Goal: Task Accomplishment & Management: Complete application form

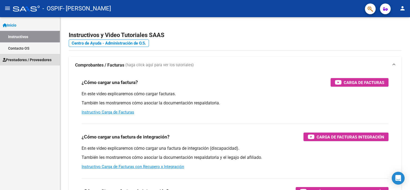
click at [21, 61] on span "Prestadores / Proveedores" at bounding box center [27, 60] width 49 height 6
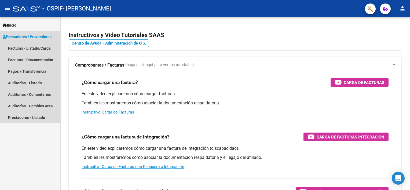
click at [29, 36] on span "Prestadores / Proveedores" at bounding box center [27, 37] width 49 height 6
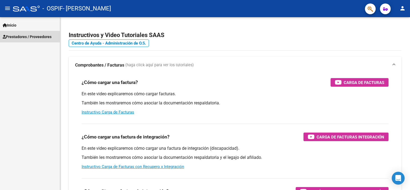
click at [29, 36] on span "Prestadores / Proveedores" at bounding box center [27, 37] width 49 height 6
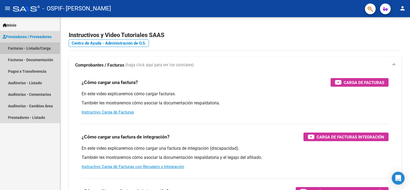
click at [28, 43] on link "Facturas - Listado/Carga" at bounding box center [30, 48] width 60 height 12
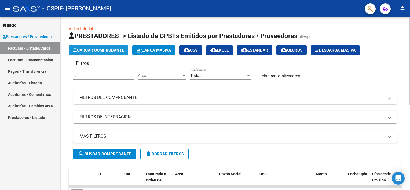
click at [99, 46] on button "Cargar Comprobante" at bounding box center [99, 50] width 60 height 10
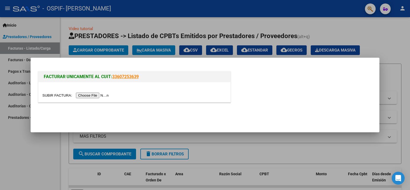
click at [93, 93] on input "file" at bounding box center [76, 96] width 68 height 6
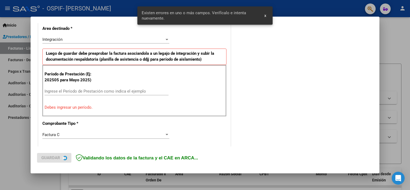
scroll to position [124, 0]
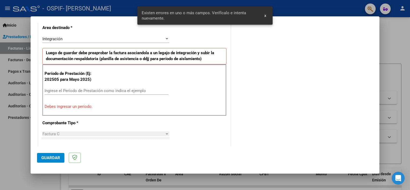
click at [71, 87] on div "Ingrese el Período de Prestación como indica el ejemplo" at bounding box center [107, 91] width 124 height 8
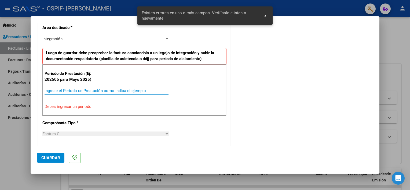
click at [70, 89] on input "Ingrese el Período de Prestación como indica el ejemplo" at bounding box center [107, 90] width 124 height 5
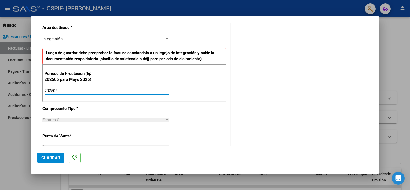
type input "202509"
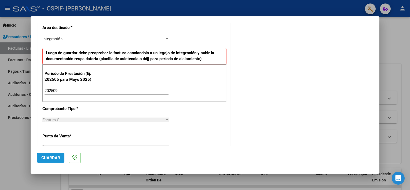
click at [51, 159] on span "Guardar" at bounding box center [50, 157] width 19 height 5
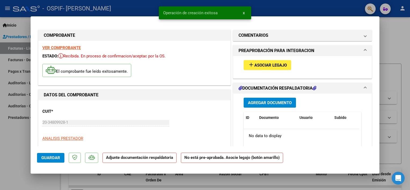
click at [266, 64] on span "Asociar Legajo" at bounding box center [270, 65] width 32 height 5
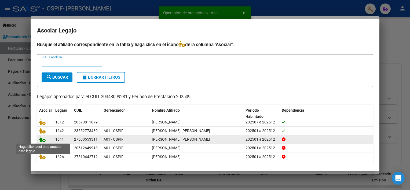
click at [40, 139] on icon at bounding box center [42, 139] width 6 height 6
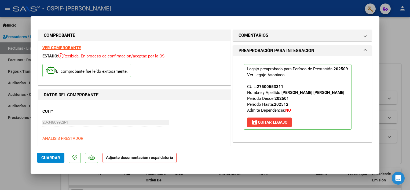
scroll to position [108, 0]
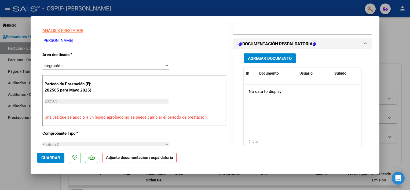
click at [259, 59] on span "Agregar Documento" at bounding box center [270, 58] width 44 height 5
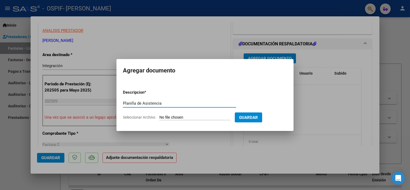
drag, startPoint x: 167, startPoint y: 102, endPoint x: 109, endPoint y: 101, distance: 57.9
click at [109, 101] on div "COMPROBANTE VER COMPROBANTE ESTADO: Recibida. En proceso de confirmacion/acepta…" at bounding box center [205, 95] width 410 height 190
type input "Planilla de Asistencia"
click at [171, 117] on input "Seleccionar Archivo" at bounding box center [194, 117] width 71 height 5
type input "C:\fakepath\Planilla de Asistencia- Ybarra Yesica.pdf"
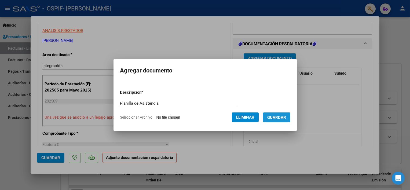
click at [270, 114] on button "Guardar" at bounding box center [276, 117] width 27 height 10
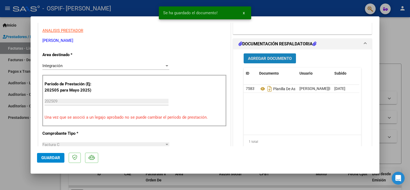
click at [258, 56] on span "Agregar Documento" at bounding box center [270, 58] width 44 height 5
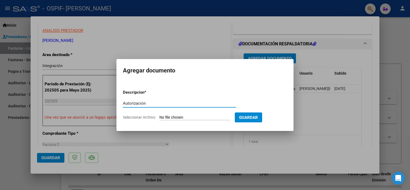
type input "Autorización"
click at [197, 117] on input "Seleccionar Archivo" at bounding box center [194, 117] width 71 height 5
type input "C:\fakepath\Autorizacion- Ybarra Yesica 2025.pdf"
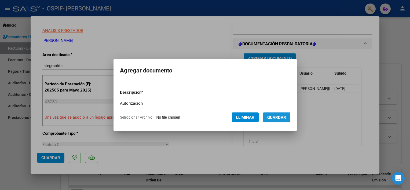
click at [276, 116] on span "Guardar" at bounding box center [276, 117] width 19 height 5
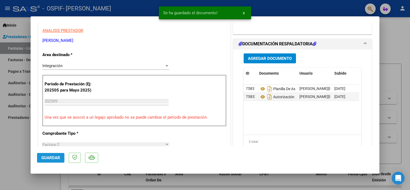
click at [56, 157] on span "Guardar" at bounding box center [50, 157] width 19 height 5
click at [23, 131] on div at bounding box center [205, 95] width 410 height 190
type input "$ 0,00"
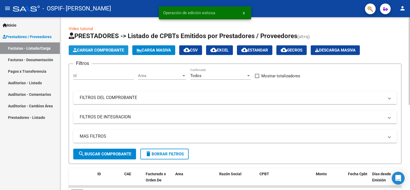
click at [96, 48] on span "Cargar Comprobante" at bounding box center [98, 50] width 51 height 5
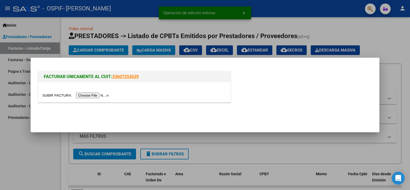
click at [93, 96] on input "file" at bounding box center [76, 96] width 68 height 6
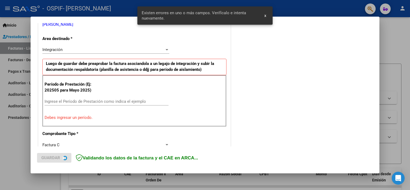
scroll to position [114, 0]
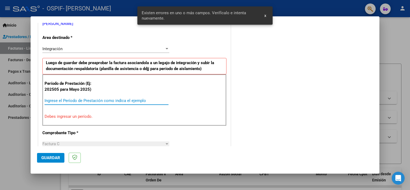
click at [94, 98] on input "Ingrese el Período de Prestación como indica el ejemplo" at bounding box center [107, 100] width 124 height 5
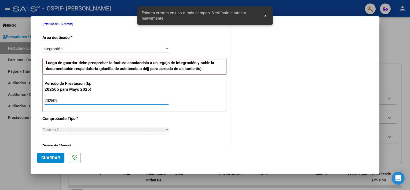
type input "202509"
click at [46, 156] on span "Guardar" at bounding box center [50, 157] width 19 height 5
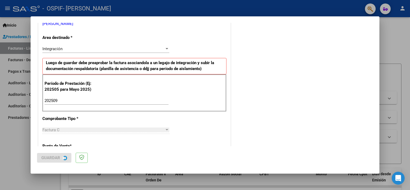
scroll to position [0, 0]
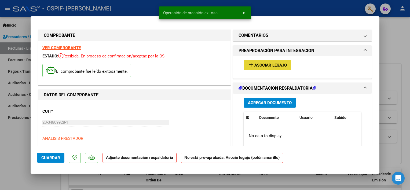
click at [262, 63] on span "Asociar Legajo" at bounding box center [270, 65] width 32 height 5
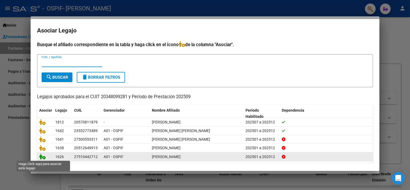
click at [43, 155] on icon at bounding box center [42, 156] width 6 height 6
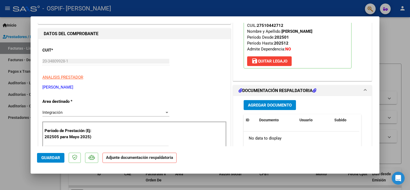
scroll to position [57, 0]
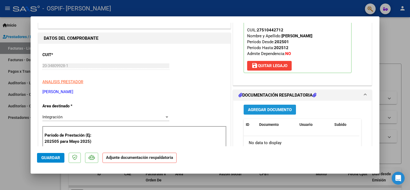
click at [254, 106] on button "Agregar Documento" at bounding box center [269, 110] width 52 height 10
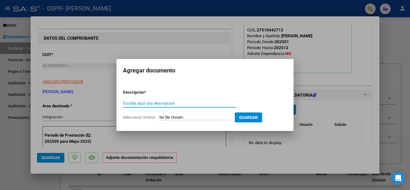
type input "p"
paste input "Planilla de Asistencia"
type input "Planilla de Asistencia"
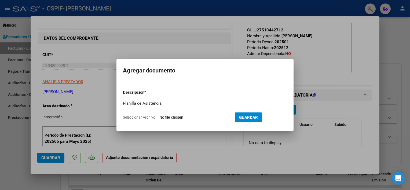
click at [195, 116] on input "Seleccionar Archivo" at bounding box center [194, 117] width 71 height 5
type input "C:\fakepath\Planilla de Asistencia-Martinez Morena.pdf"
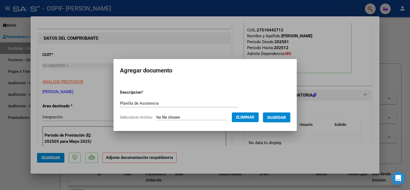
click at [277, 115] on span "Guardar" at bounding box center [276, 117] width 19 height 5
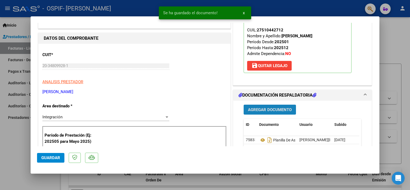
click at [270, 108] on span "Agregar Documento" at bounding box center [270, 109] width 44 height 5
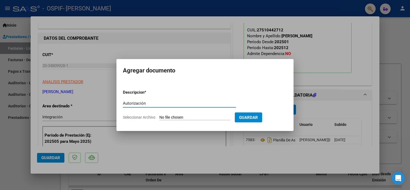
type input "Autorización"
click at [195, 115] on input "Seleccionar Archivo" at bounding box center [194, 117] width 71 height 5
type input "C:\fakepath\Autorizacion- Martinez Morena 2025.pdf"
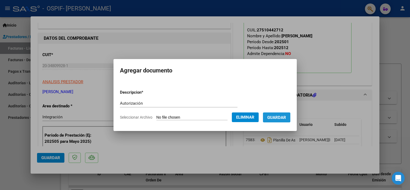
click at [279, 115] on span "Guardar" at bounding box center [276, 117] width 19 height 5
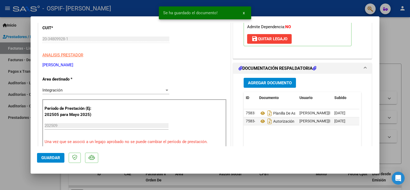
scroll to position [86, 0]
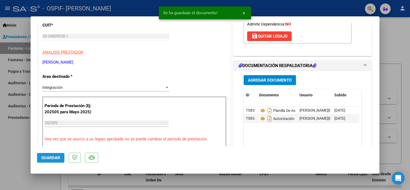
click at [48, 154] on button "Guardar" at bounding box center [50, 158] width 27 height 10
click at [50, 158] on span "Guardar" at bounding box center [50, 157] width 19 height 5
click at [13, 138] on div at bounding box center [205, 95] width 410 height 190
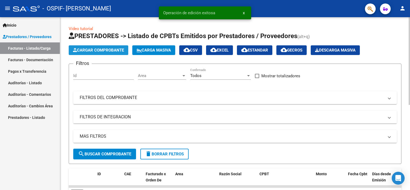
click at [84, 49] on span "Cargar Comprobante" at bounding box center [98, 50] width 51 height 5
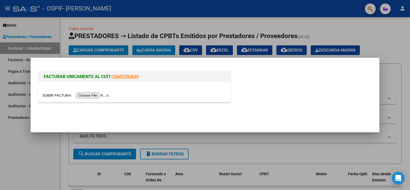
click at [95, 94] on input "file" at bounding box center [76, 96] width 68 height 6
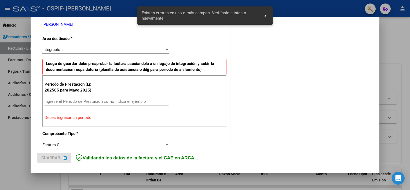
scroll to position [114, 0]
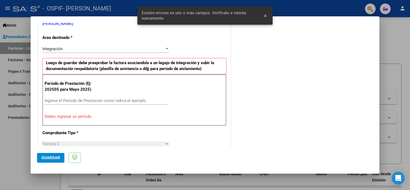
click at [125, 99] on input "Ingrese el Período de Prestación como indica el ejemplo" at bounding box center [107, 100] width 124 height 5
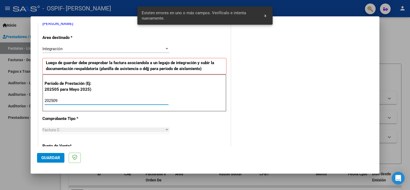
type input "202509"
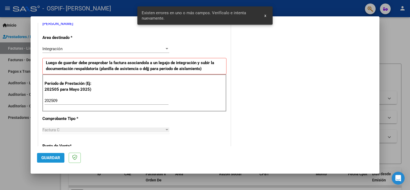
click at [54, 158] on span "Guardar" at bounding box center [50, 157] width 19 height 5
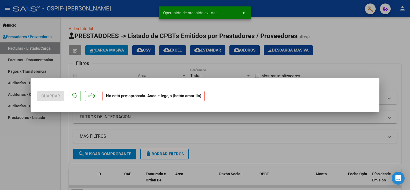
scroll to position [0, 0]
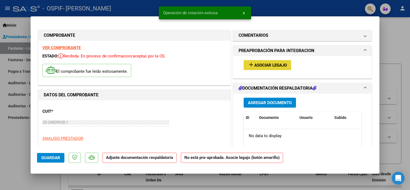
click at [258, 64] on span "Asociar Legajo" at bounding box center [270, 65] width 32 height 5
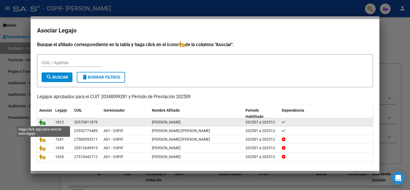
click at [42, 122] on icon at bounding box center [42, 122] width 6 height 6
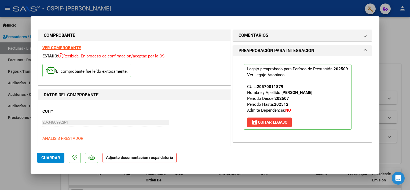
scroll to position [108, 0]
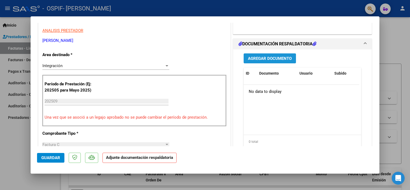
click at [262, 59] on span "Agregar Documento" at bounding box center [270, 58] width 44 height 5
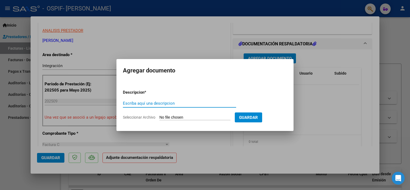
type input "p"
paste input "Planilla de Asistencia"
type input "Planilla de Asistencia"
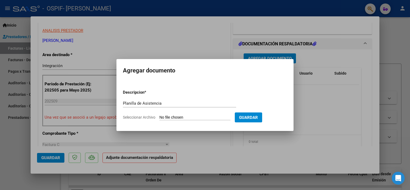
click at [184, 117] on input "Seleccionar Archivo" at bounding box center [194, 117] width 71 height 5
type input "C:\fakepath\Planilla de Asistencia- Gonzalez Martinez Abel.pdf"
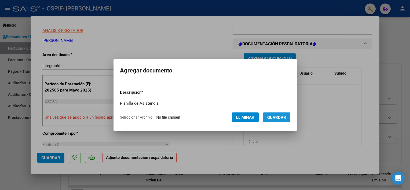
click at [277, 116] on span "Guardar" at bounding box center [276, 117] width 19 height 5
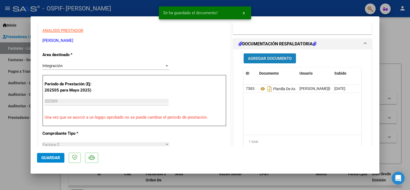
click at [256, 58] on span "Agregar Documento" at bounding box center [270, 58] width 44 height 5
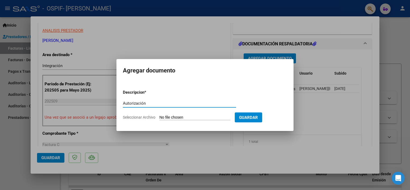
type input "Autorización"
click at [184, 118] on input "Seleccionar Archivo" at bounding box center [194, 117] width 71 height 5
type input "C:\fakepath\Autorizacion- Gonzalez Martinez Abel.pdf"
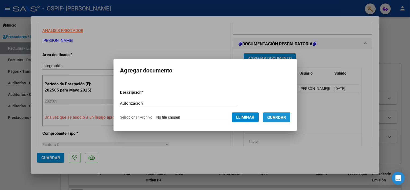
click at [281, 117] on span "Guardar" at bounding box center [276, 117] width 19 height 5
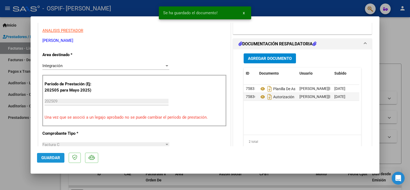
click at [61, 160] on button "Guardar" at bounding box center [50, 158] width 27 height 10
click at [16, 140] on div at bounding box center [205, 95] width 410 height 190
type input "$ 0,00"
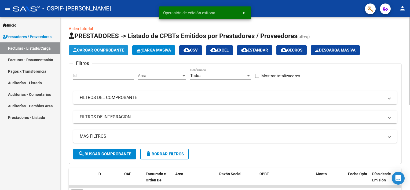
click at [84, 48] on span "Cargar Comprobante" at bounding box center [98, 50] width 51 height 5
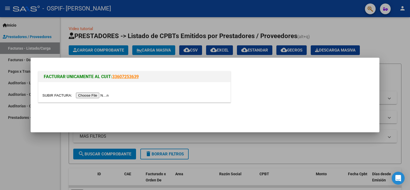
click at [94, 95] on input "file" at bounding box center [76, 96] width 68 height 6
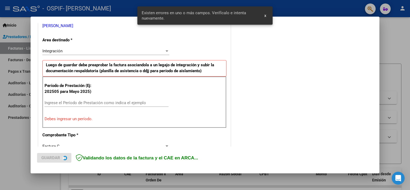
scroll to position [114, 0]
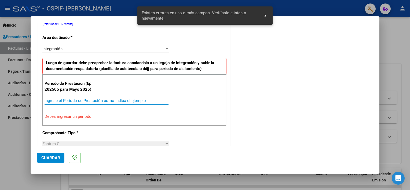
click at [98, 100] on input "Ingrese el Período de Prestación como indica el ejemplo" at bounding box center [107, 100] width 124 height 5
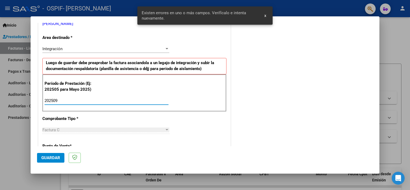
type input "202509"
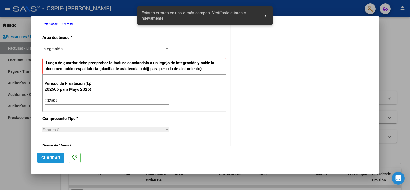
click at [57, 159] on span "Guardar" at bounding box center [50, 157] width 19 height 5
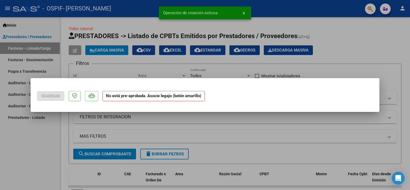
scroll to position [0, 0]
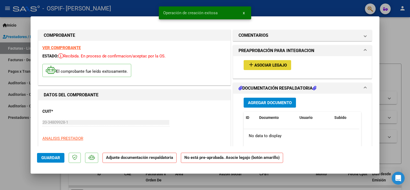
click at [261, 64] on span "Asociar Legajo" at bounding box center [270, 65] width 32 height 5
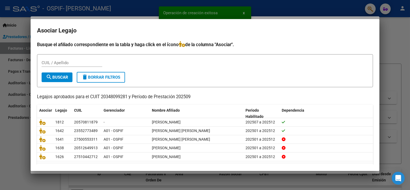
scroll to position [16, 0]
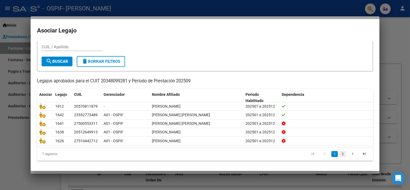
click at [339, 152] on link "2" at bounding box center [342, 154] width 6 height 6
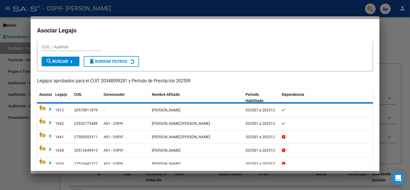
scroll to position [0, 0]
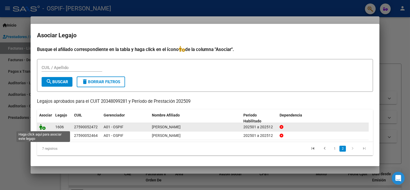
click at [43, 127] on icon at bounding box center [42, 127] width 6 height 6
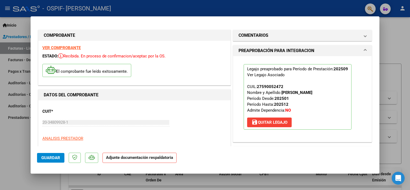
scroll to position [108, 0]
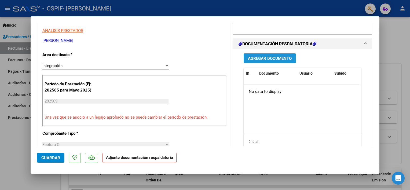
click at [251, 56] on span "Agregar Documento" at bounding box center [270, 58] width 44 height 5
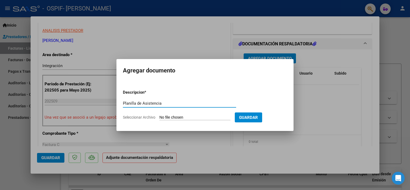
type input "Planilla de Asistencia"
click at [182, 116] on input "Seleccionar Archivo" at bounding box center [194, 117] width 71 height 5
type input "C:\fakepath\Planilla de Asistencia- Acuña Jimenez Danna.pdf"
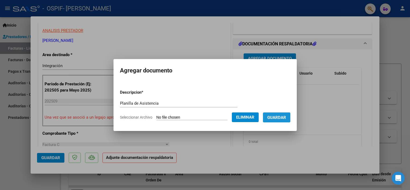
click at [276, 115] on span "Guardar" at bounding box center [276, 117] width 19 height 5
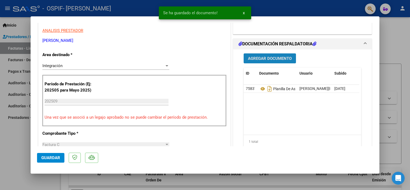
click at [263, 56] on span "Agregar Documento" at bounding box center [270, 58] width 44 height 5
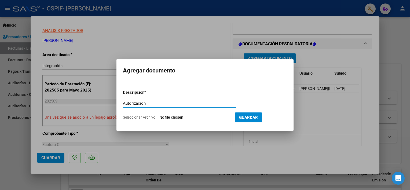
type input "Autorización"
click at [172, 116] on input "Seleccionar Archivo" at bounding box center [194, 117] width 71 height 5
type input "C:\fakepath\Autorizacion- Acuña Danna Jimenez.pdf"
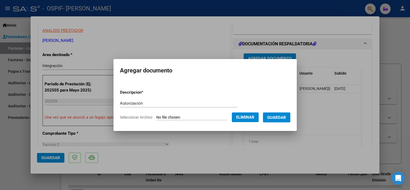
click at [275, 119] on span "Guardar" at bounding box center [276, 117] width 19 height 5
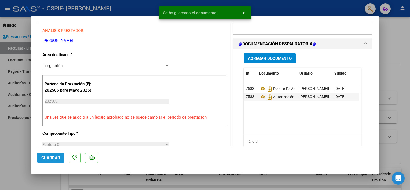
click at [52, 158] on span "Guardar" at bounding box center [50, 157] width 19 height 5
click at [17, 138] on div at bounding box center [205, 95] width 410 height 190
type input "$ 0,00"
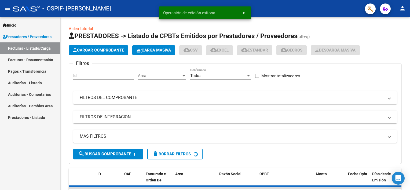
click at [17, 138] on div "Inicio Instructivos Contacto OS Prestadores / Proveedores Facturas - Listado/Ca…" at bounding box center [30, 103] width 60 height 173
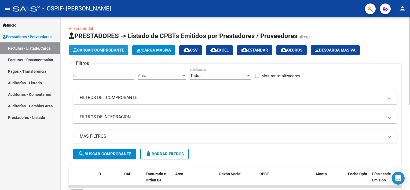
click at [97, 50] on span "Cargar Comprobante" at bounding box center [98, 50] width 51 height 5
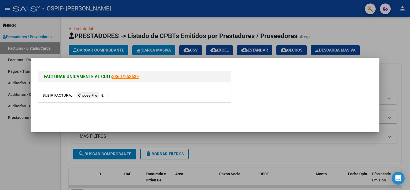
click at [90, 93] on input "file" at bounding box center [76, 96] width 68 height 6
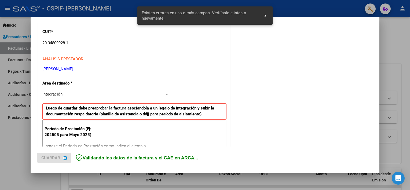
scroll to position [114, 0]
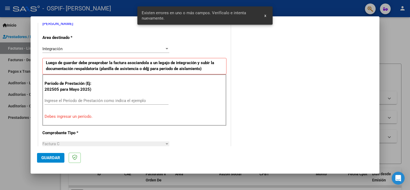
click at [81, 98] on input "Ingrese el Período de Prestación como indica el ejemplo" at bounding box center [107, 100] width 124 height 5
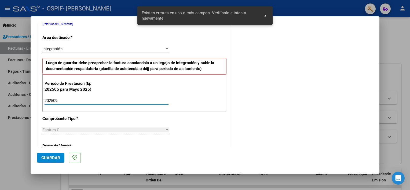
type input "202509"
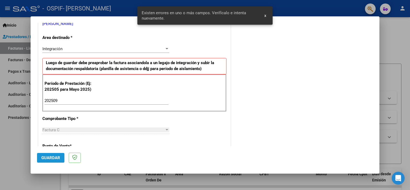
click at [53, 156] on span "Guardar" at bounding box center [50, 157] width 19 height 5
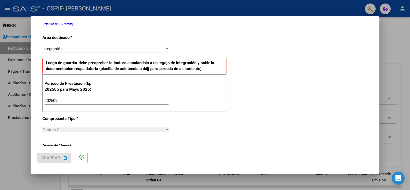
scroll to position [0, 0]
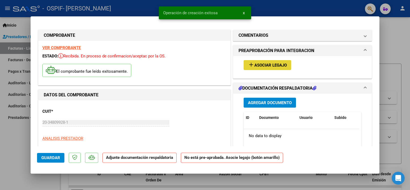
click at [258, 62] on button "add Asociar Legajo" at bounding box center [266, 65] width 47 height 10
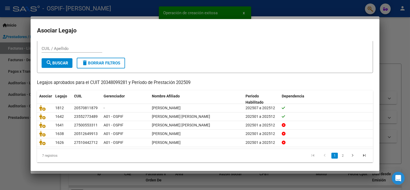
scroll to position [16, 0]
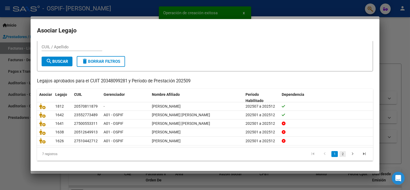
click at [339, 152] on link "2" at bounding box center [342, 154] width 6 height 6
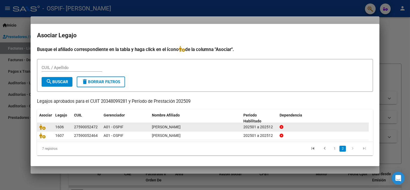
scroll to position [0, 0]
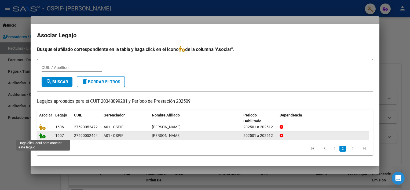
click at [42, 135] on icon at bounding box center [42, 135] width 6 height 6
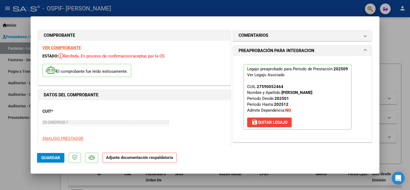
scroll to position [108, 0]
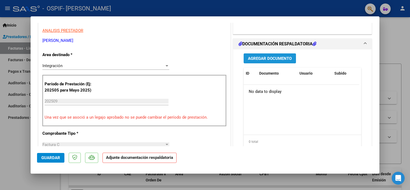
click at [261, 57] on span "Agregar Documento" at bounding box center [270, 58] width 44 height 5
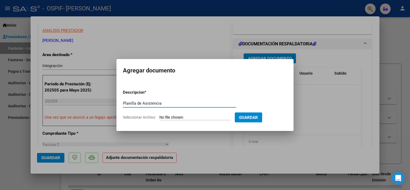
type input "Planilla de Asistencia"
click at [168, 115] on input "Seleccionar Archivo" at bounding box center [194, 117] width 71 height 5
type input "C:\fakepath\Planilla de Asistencia- Acuña Jimenez Janna.pdf"
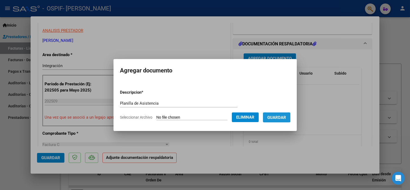
click at [270, 117] on span "Guardar" at bounding box center [276, 117] width 19 height 5
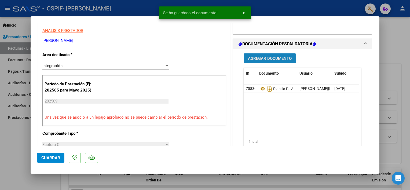
click at [260, 54] on button "Agregar Documento" at bounding box center [269, 58] width 52 height 10
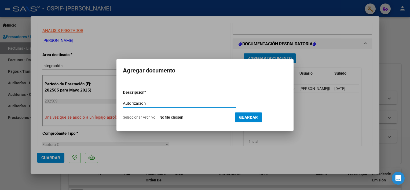
type input "Autorización"
click at [199, 116] on input "Seleccionar Archivo" at bounding box center [194, 117] width 71 height 5
type input "C:\fakepath\Autorizacion- Acuña Jimenez Janna.pdf"
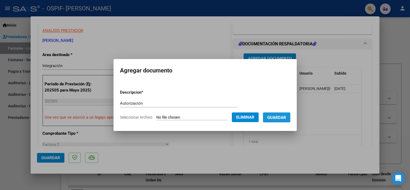
click at [273, 115] on span "Guardar" at bounding box center [276, 117] width 19 height 5
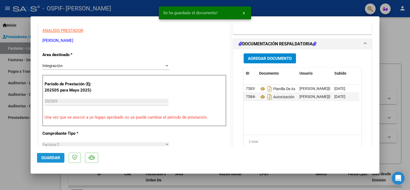
click at [55, 158] on span "Guardar" at bounding box center [50, 157] width 19 height 5
click at [21, 138] on div at bounding box center [205, 95] width 410 height 190
type input "$ 0,00"
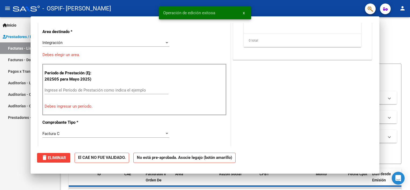
scroll to position [91, 0]
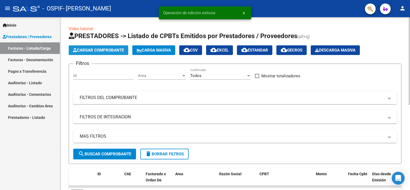
click at [105, 53] on button "Cargar Comprobante" at bounding box center [99, 50] width 60 height 10
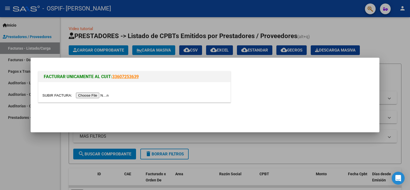
click at [90, 93] on input "file" at bounding box center [76, 96] width 68 height 6
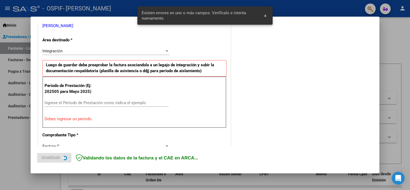
scroll to position [114, 0]
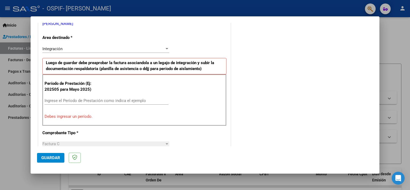
click at [14, 138] on div at bounding box center [205, 95] width 410 height 190
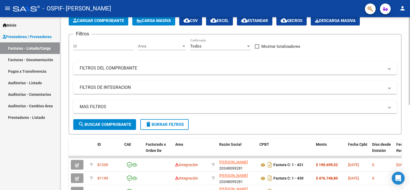
scroll to position [21, 0]
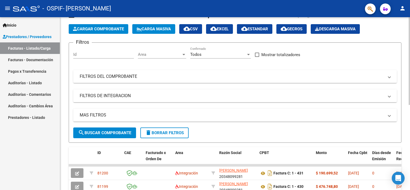
click at [405, 80] on div "Video tutorial PRESTADORES -> Listado de CPBTs Emitidos por Prestadores / Prove…" at bounding box center [235, 164] width 351 height 337
click at [95, 29] on span "Cargar Comprobante" at bounding box center [98, 29] width 51 height 5
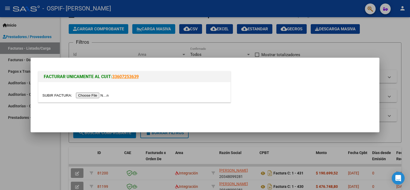
click at [90, 95] on input "file" at bounding box center [76, 96] width 68 height 6
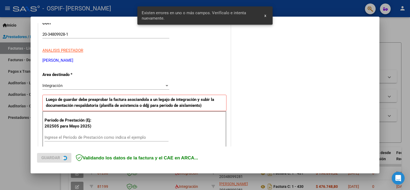
scroll to position [114, 0]
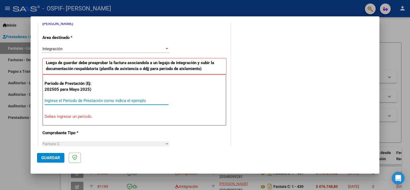
click at [85, 100] on input "Ingrese el Período de Prestación como indica el ejemplo" at bounding box center [107, 100] width 124 height 5
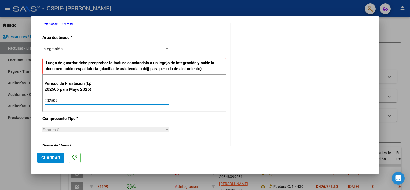
type input "202509"
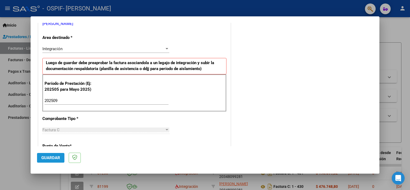
click at [58, 161] on button "Guardar" at bounding box center [50, 158] width 27 height 10
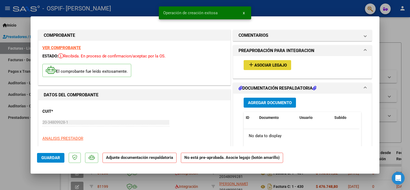
click at [260, 66] on span "Asociar Legajo" at bounding box center [270, 65] width 32 height 5
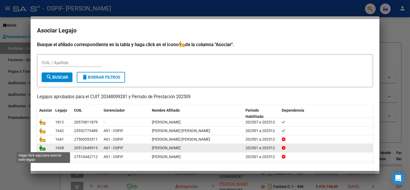
click at [41, 146] on icon at bounding box center [42, 148] width 6 height 6
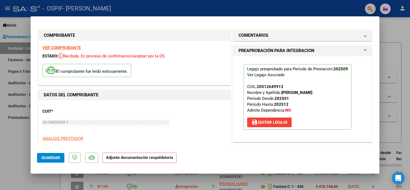
scroll to position [108, 0]
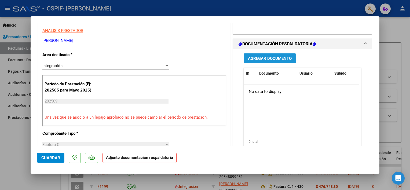
click at [260, 57] on span "Agregar Documento" at bounding box center [270, 58] width 44 height 5
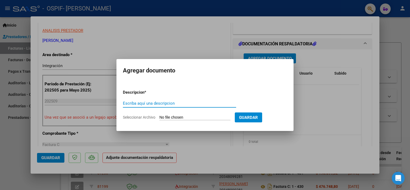
paste input "Planilla de Asistencia"
type input "Planilla de Asistencia"
click at [172, 117] on input "Seleccionar Archivo" at bounding box center [194, 117] width 71 height 5
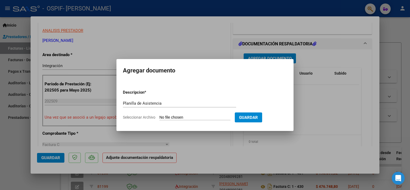
type input "C:\fakepath\Planilla de Asistencia- Veron Joaquin.pdf"
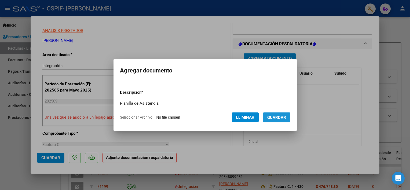
click at [273, 116] on span "Guardar" at bounding box center [276, 117] width 19 height 5
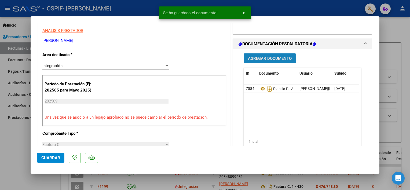
click at [262, 57] on span "Agregar Documento" at bounding box center [270, 58] width 44 height 5
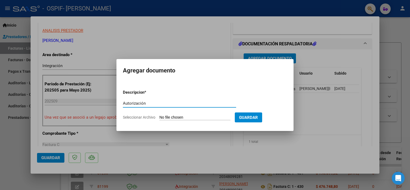
type input "Autorización"
click at [195, 115] on input "Seleccionar Archivo" at bounding box center [194, 117] width 71 height 5
type input "C:\fakepath\Autorizacion- Veron Joaquin 2025.pdf"
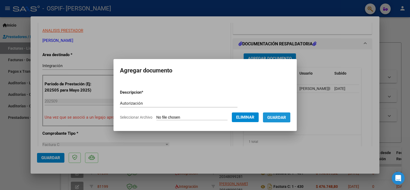
click at [276, 117] on span "Guardar" at bounding box center [276, 117] width 19 height 5
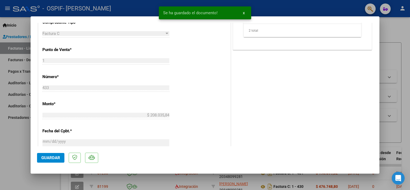
scroll to position [220, 0]
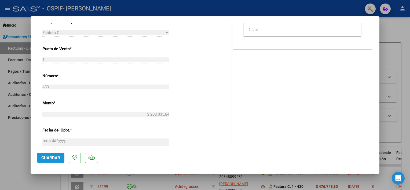
click at [49, 158] on span "Guardar" at bounding box center [50, 157] width 19 height 5
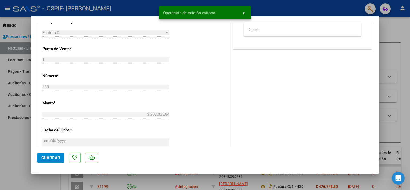
click at [23, 146] on div at bounding box center [205, 95] width 410 height 190
type input "$ 0,00"
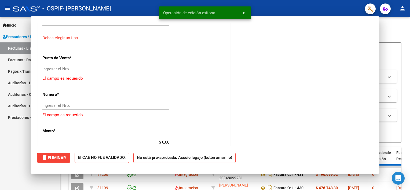
scroll to position [209, 0]
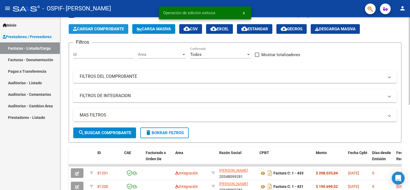
click at [96, 31] on span "Cargar Comprobante" at bounding box center [98, 29] width 51 height 5
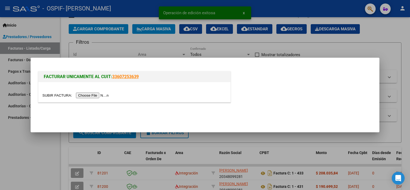
click at [86, 94] on input "file" at bounding box center [76, 96] width 68 height 6
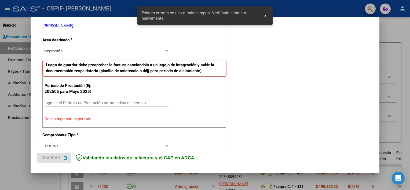
scroll to position [114, 0]
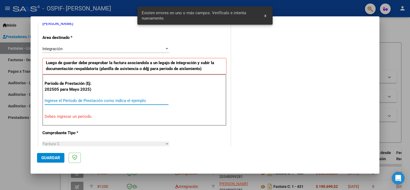
click at [132, 99] on input "Ingrese el Período de Prestación como indica el ejemplo" at bounding box center [107, 100] width 124 height 5
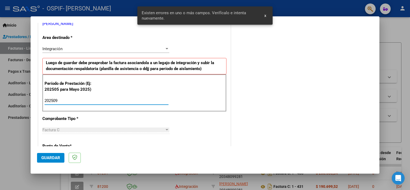
type input "202509"
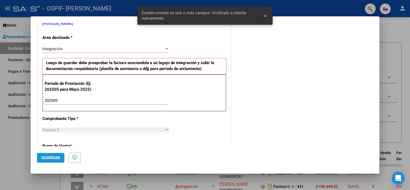
click at [54, 156] on span "Guardar" at bounding box center [50, 157] width 19 height 5
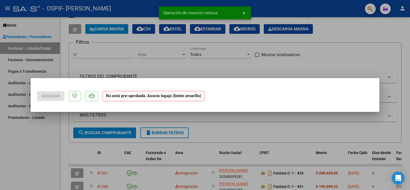
scroll to position [0, 0]
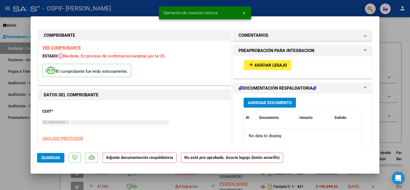
click at [270, 63] on span "Asociar Legajo" at bounding box center [270, 65] width 32 height 5
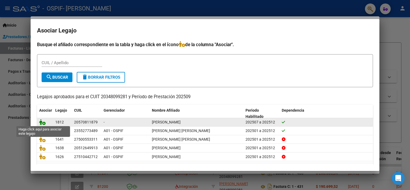
click at [41, 121] on icon at bounding box center [42, 122] width 6 height 6
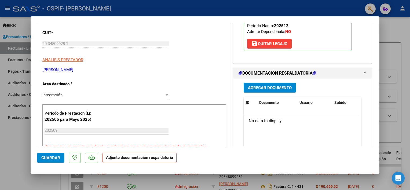
scroll to position [83, 0]
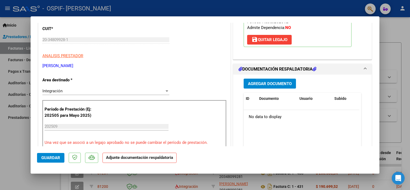
click at [255, 83] on span "Agregar Documento" at bounding box center [270, 83] width 44 height 5
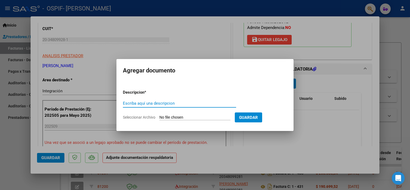
type input "P"
paste input "Planilla de Asistencia"
type input "Planilla de Asistencia"
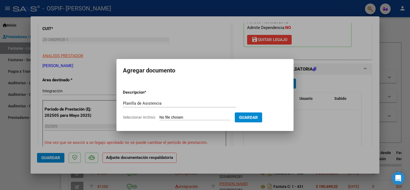
click at [174, 116] on input "Seleccionar Archivo" at bounding box center [194, 117] width 71 height 5
type input "C:\fakepath\Planilla de Asistencia- Ramirez Maximo.pdf"
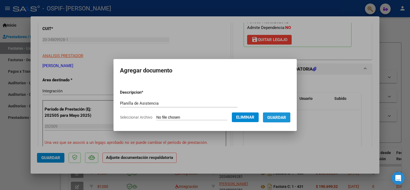
click at [276, 119] on span "Guardar" at bounding box center [276, 117] width 19 height 5
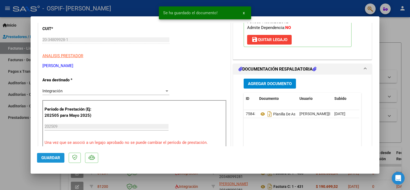
click at [52, 157] on span "Guardar" at bounding box center [50, 157] width 19 height 5
click at [11, 151] on div at bounding box center [205, 95] width 410 height 190
type input "$ 0,00"
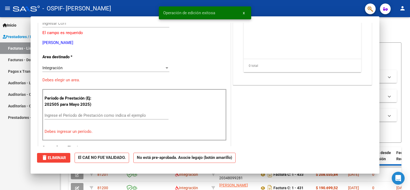
scroll to position [66, 0]
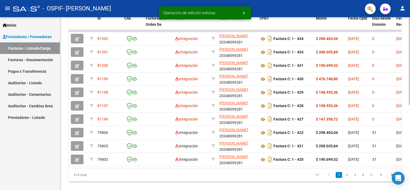
click at [409, 120] on div at bounding box center [408, 142] width 1 height 88
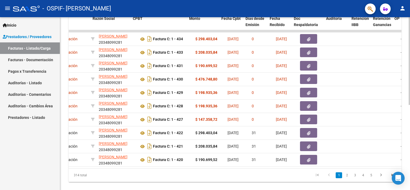
scroll to position [0, 127]
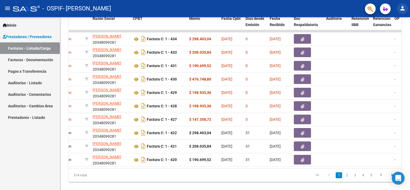
click at [402, 9] on mat-icon "person" at bounding box center [402, 8] width 6 height 6
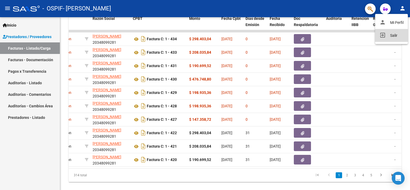
click at [389, 35] on button "exit_to_app Salir" at bounding box center [391, 35] width 33 height 13
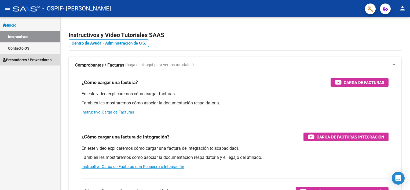
click at [17, 57] on span "Prestadores / Proveedores" at bounding box center [27, 60] width 49 height 6
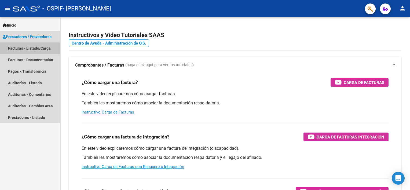
click at [16, 47] on link "Facturas - Listado/Carga" at bounding box center [30, 48] width 60 height 12
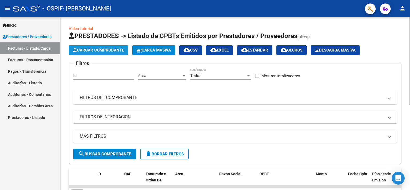
click at [92, 47] on button "Cargar Comprobante" at bounding box center [99, 50] width 60 height 10
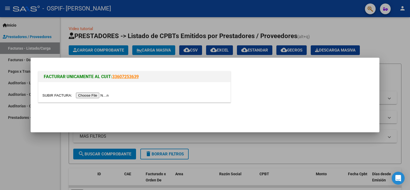
click at [94, 94] on input "file" at bounding box center [76, 96] width 68 height 6
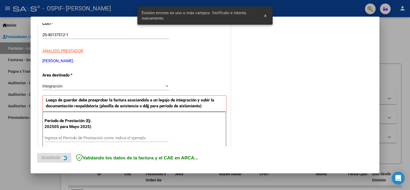
scroll to position [114, 0]
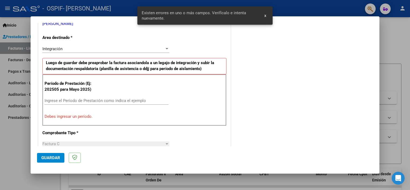
click at [70, 99] on input "Ingrese el Período de Prestación como indica el ejemplo" at bounding box center [107, 100] width 124 height 5
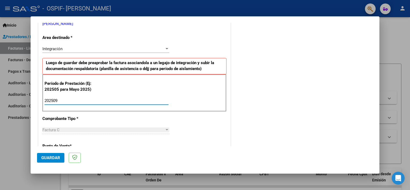
type input "202509"
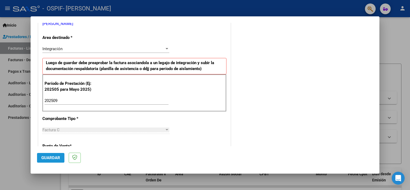
click at [54, 160] on span "Guardar" at bounding box center [50, 157] width 19 height 5
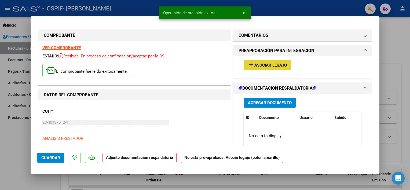
click at [276, 67] on span "Asociar Legajo" at bounding box center [270, 65] width 32 height 5
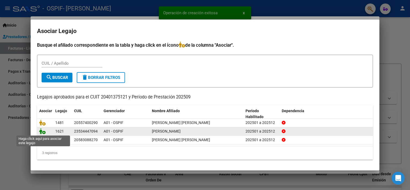
click at [40, 132] on icon at bounding box center [42, 131] width 6 height 6
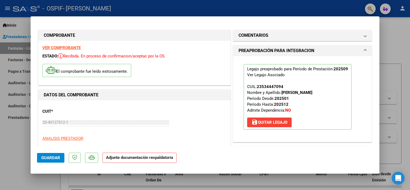
scroll to position [108, 0]
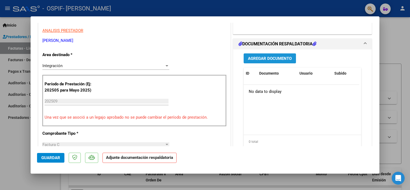
click at [254, 59] on span "Agregar Documento" at bounding box center [270, 58] width 44 height 5
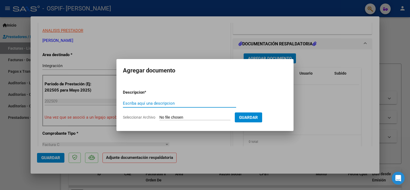
type input "P"
paste input "GRUPO DDM/ [PERSON_NAME] 57.758.161/ Prestación: Transporte/ [DATE]"
type input "G"
type input "Planilla de Asistencia"
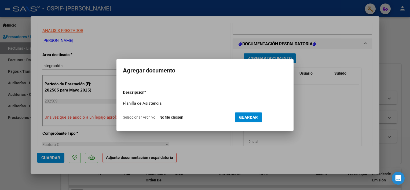
click at [198, 118] on input "Seleccionar Archivo" at bounding box center [194, 117] width 71 height 5
type input "C:\fakepath\Planilla de Asistencia- [PERSON_NAME].pdf"
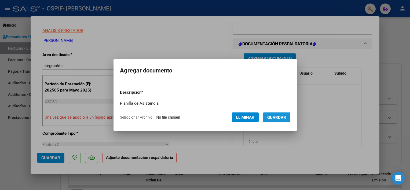
click at [274, 115] on span "Guardar" at bounding box center [276, 117] width 19 height 5
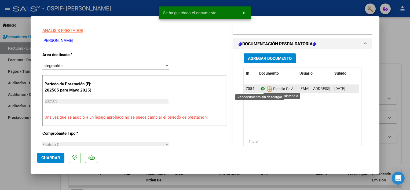
click at [260, 89] on icon at bounding box center [262, 89] width 7 height 6
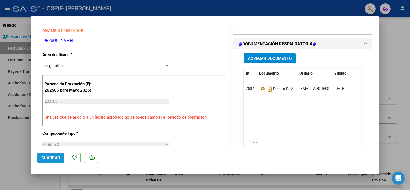
click at [55, 159] on span "Guardar" at bounding box center [50, 157] width 19 height 5
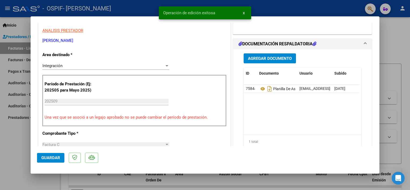
click at [3, 130] on div at bounding box center [205, 95] width 410 height 190
type input "$ 0,00"
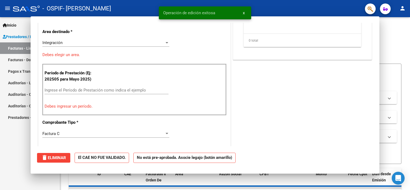
scroll to position [91, 0]
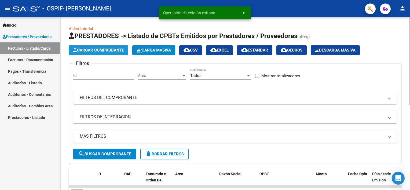
click at [86, 49] on span "Cargar Comprobante" at bounding box center [98, 50] width 51 height 5
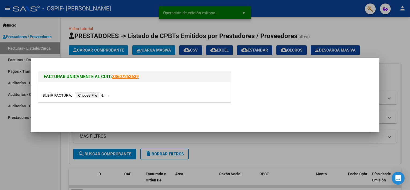
click at [94, 94] on input "file" at bounding box center [76, 96] width 68 height 6
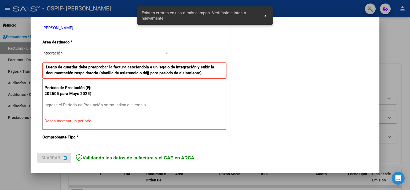
scroll to position [114, 0]
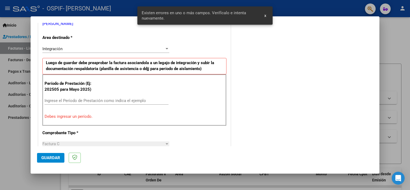
click at [91, 101] on input "Ingrese el Período de Prestación como indica el ejemplo" at bounding box center [107, 100] width 124 height 5
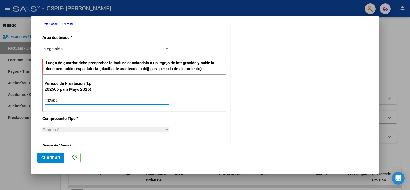
type input "202509"
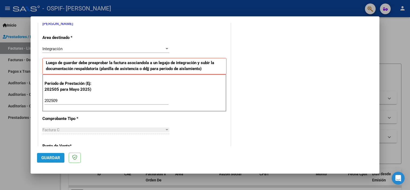
click at [46, 156] on span "Guardar" at bounding box center [50, 157] width 19 height 5
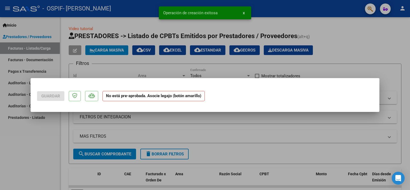
scroll to position [0, 0]
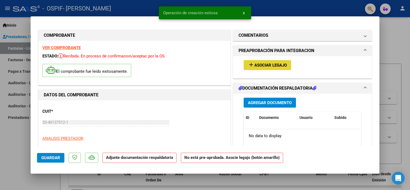
click at [254, 70] on button "add Asociar Legajo" at bounding box center [266, 65] width 47 height 10
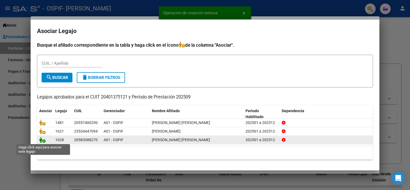
click at [41, 139] on icon at bounding box center [42, 140] width 6 height 6
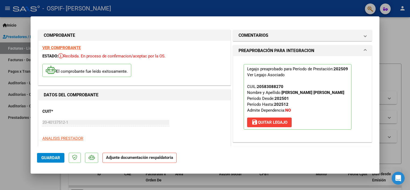
scroll to position [108, 0]
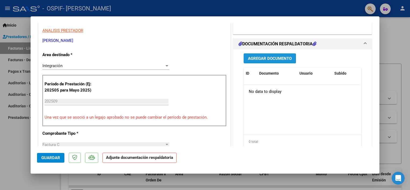
click at [255, 58] on span "Agregar Documento" at bounding box center [270, 58] width 44 height 5
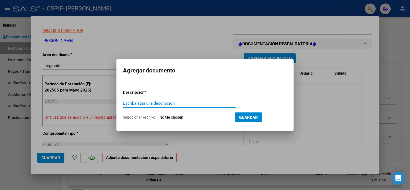
paste input "Planilla de Asistencia"
type input "Planilla de Asistencia"
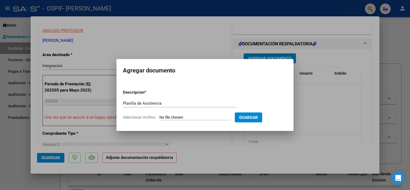
click at [174, 117] on input "Seleccionar Archivo" at bounding box center [194, 117] width 71 height 5
type input "C:\fakepath\Planilla de Asistencia- Ojeda Derek.pdf"
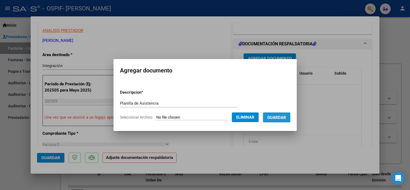
click at [278, 118] on span "Guardar" at bounding box center [276, 117] width 19 height 5
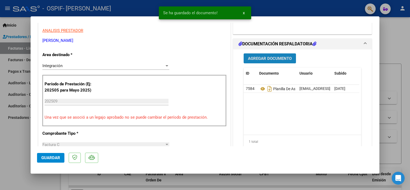
click at [260, 58] on span "Agregar Documento" at bounding box center [270, 58] width 44 height 5
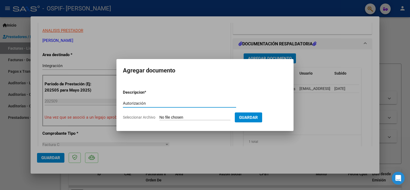
type input "Autorización"
click at [175, 117] on input "Seleccionar Archivo" at bounding box center [194, 117] width 71 height 5
type input "C:\fakepath\Autorizacion- Ojeda Derek 2025.pdf"
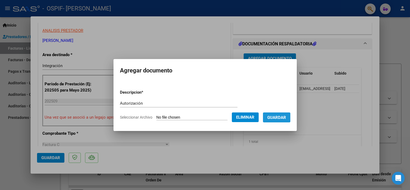
click at [273, 116] on span "Guardar" at bounding box center [276, 117] width 19 height 5
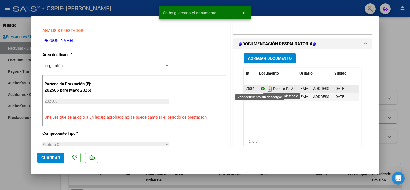
click at [260, 87] on icon at bounding box center [262, 89] width 7 height 6
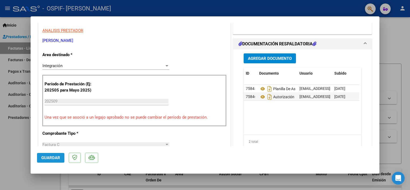
click at [47, 153] on button "Guardar" at bounding box center [50, 158] width 27 height 10
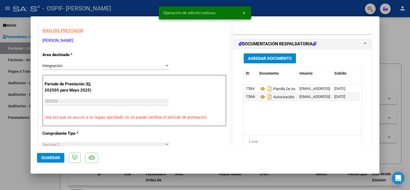
click at [23, 148] on div at bounding box center [205, 95] width 410 height 190
type input "$ 0,00"
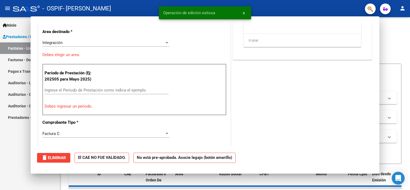
scroll to position [91, 0]
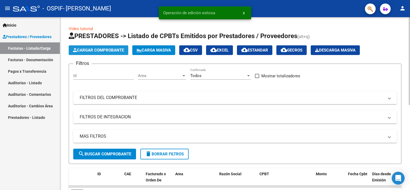
click at [99, 50] on span "Cargar Comprobante" at bounding box center [98, 50] width 51 height 5
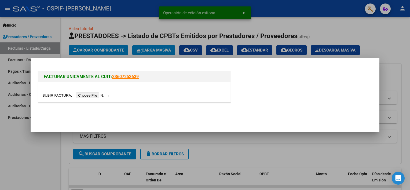
click at [93, 94] on input "file" at bounding box center [76, 96] width 68 height 6
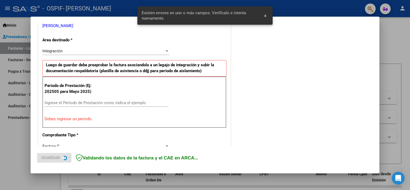
scroll to position [114, 0]
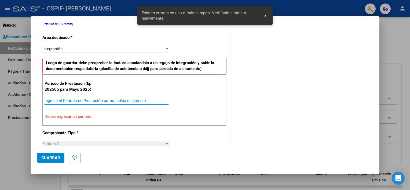
click at [94, 99] on input "Ingrese el Período de Prestación como indica el ejemplo" at bounding box center [107, 100] width 124 height 5
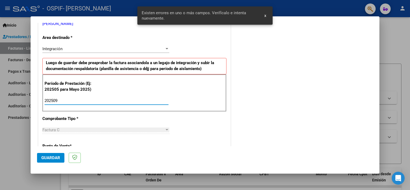
type input "202509"
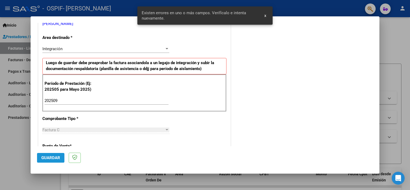
click at [56, 153] on button "Guardar" at bounding box center [50, 158] width 27 height 10
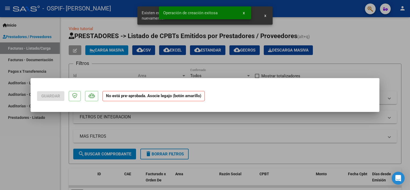
scroll to position [0, 0]
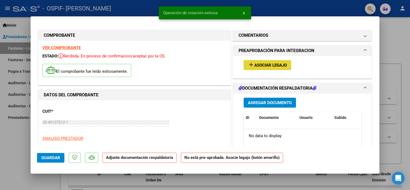
click at [265, 62] on span "add Asociar Legajo" at bounding box center [267, 64] width 39 height 5
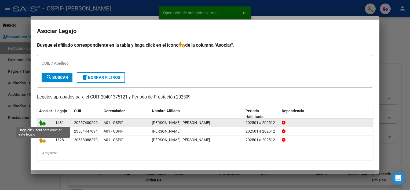
click at [44, 123] on icon at bounding box center [42, 123] width 6 height 6
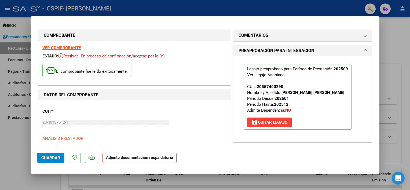
scroll to position [108, 0]
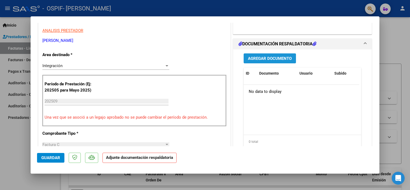
click at [266, 61] on span "Agregar Documento" at bounding box center [270, 58] width 44 height 5
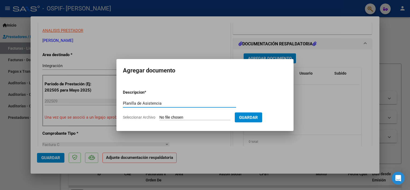
type input "Planilla de Asistencia"
click at [172, 116] on input "Seleccionar Archivo" at bounding box center [194, 117] width 71 height 5
type input "C:\fakepath\Planilla de Asistencia- Figueredo Bareiro Mateo.pdf"
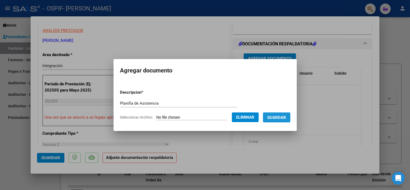
click at [275, 116] on span "Guardar" at bounding box center [276, 117] width 19 height 5
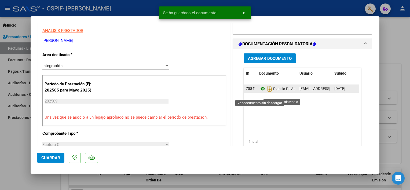
click at [260, 92] on icon at bounding box center [262, 89] width 7 height 6
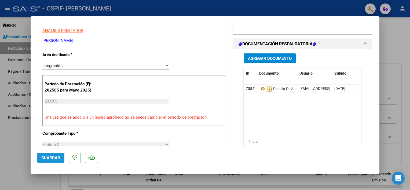
click at [51, 156] on span "Guardar" at bounding box center [50, 157] width 19 height 5
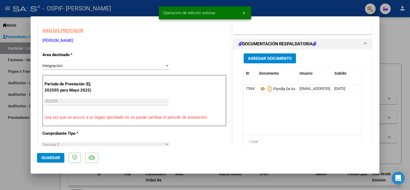
click at [17, 136] on div at bounding box center [205, 95] width 410 height 190
type input "$ 0,00"
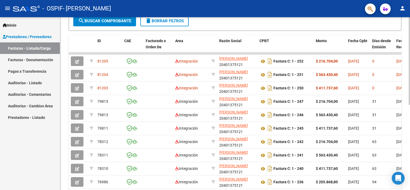
scroll to position [129, 0]
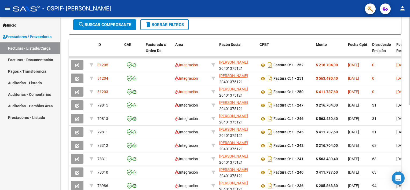
click at [409, 131] on div at bounding box center [408, 128] width 1 height 88
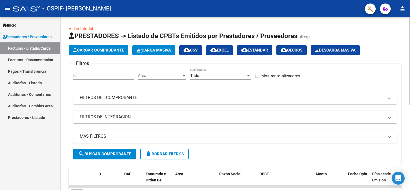
click at [409, 41] on div at bounding box center [408, 61] width 1 height 88
click at [401, 7] on mat-icon "person" at bounding box center [402, 8] width 6 height 6
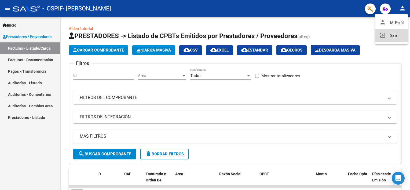
click at [384, 36] on button "exit_to_app Salir" at bounding box center [391, 35] width 33 height 13
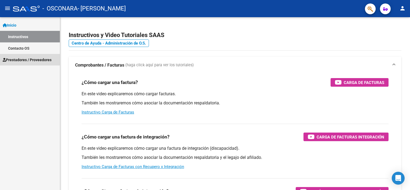
click at [14, 60] on span "Prestadores / Proveedores" at bounding box center [27, 60] width 49 height 6
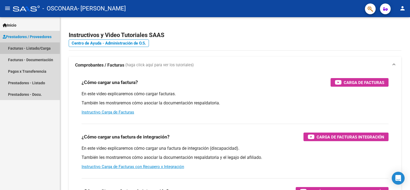
click at [27, 49] on link "Facturas - Listado/Carga" at bounding box center [30, 48] width 60 height 12
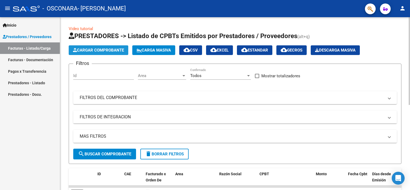
click at [91, 50] on span "Cargar Comprobante" at bounding box center [98, 50] width 51 height 5
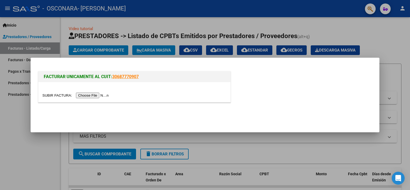
click at [94, 96] on input "file" at bounding box center [76, 96] width 68 height 6
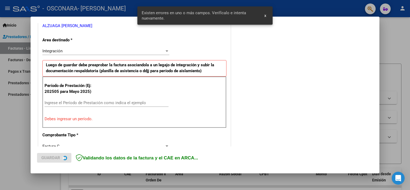
scroll to position [114, 0]
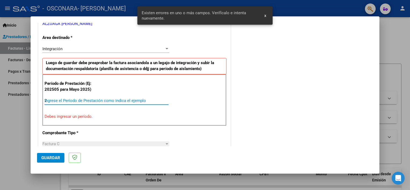
click at [99, 100] on input "2" at bounding box center [107, 100] width 124 height 5
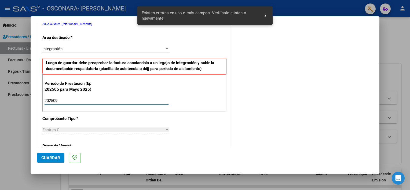
type input "202509"
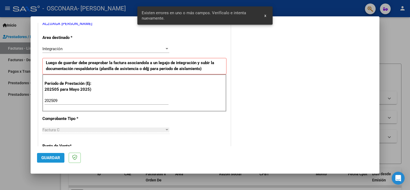
click at [49, 154] on button "Guardar" at bounding box center [50, 158] width 27 height 10
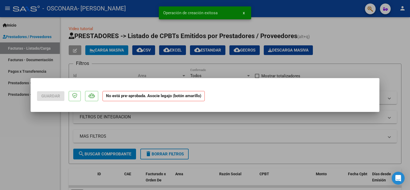
scroll to position [0, 0]
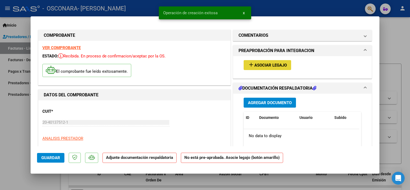
click at [250, 64] on mat-icon "add" at bounding box center [251, 64] width 6 height 6
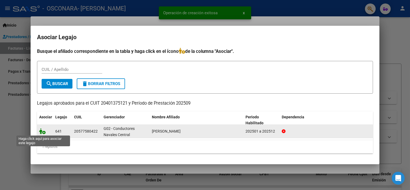
click at [44, 132] on icon at bounding box center [42, 131] width 6 height 6
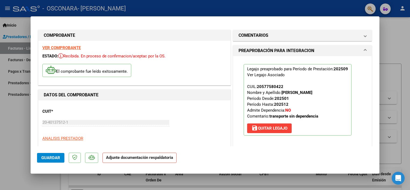
scroll to position [108, 0]
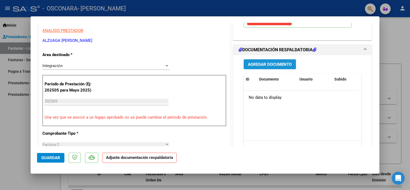
click at [272, 64] on span "Agregar Documento" at bounding box center [270, 64] width 44 height 5
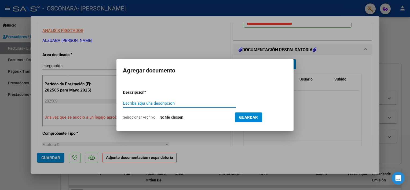
paste input "Planilla de Asistencia"
type input "Planilla de Asistencia"
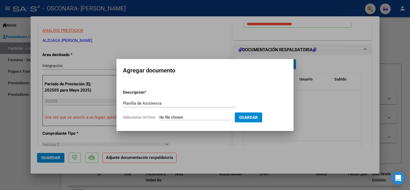
click at [168, 116] on input "Seleccionar Archivo" at bounding box center [194, 117] width 71 height 5
type input "C:\fakepath\Planilla de Asistencia- Tolay Matheo.pdf"
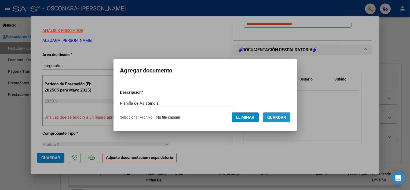
click at [279, 117] on span "Guardar" at bounding box center [276, 117] width 19 height 5
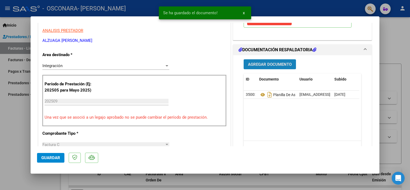
click at [249, 62] on span "Agregar Documento" at bounding box center [270, 64] width 44 height 5
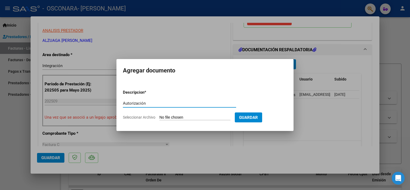
type input "Autorización"
click at [195, 118] on input "Seleccionar Archivo" at bounding box center [194, 117] width 71 height 5
type input "C:\fakepath\Autorizacion- Tolay Matheo.pdf"
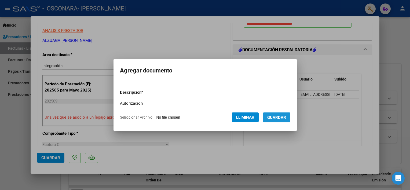
click at [272, 115] on span "Guardar" at bounding box center [276, 117] width 19 height 5
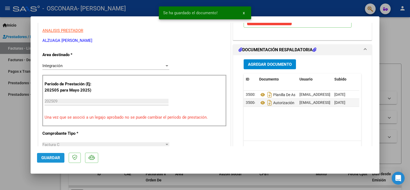
click at [55, 159] on span "Guardar" at bounding box center [50, 157] width 19 height 5
click at [48, 156] on span "Guardar" at bounding box center [50, 157] width 19 height 5
click at [9, 133] on div at bounding box center [205, 95] width 410 height 190
type input "$ 0,00"
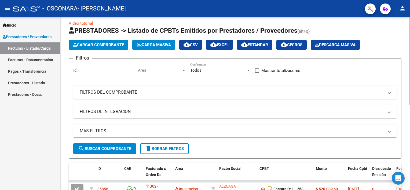
scroll to position [0, 0]
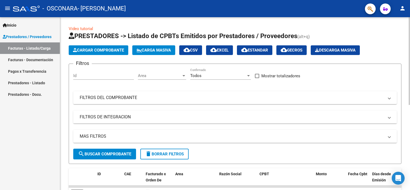
click at [407, 38] on div "Video tutorial PRESTADORES -> Listado de CPBTs Emitidos por Prestadores / Prove…" at bounding box center [235, 185] width 351 height 337
click at [401, 5] on mat-icon "person" at bounding box center [402, 8] width 6 height 6
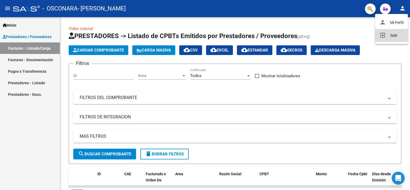
click at [387, 38] on button "exit_to_app Salir" at bounding box center [391, 35] width 33 height 13
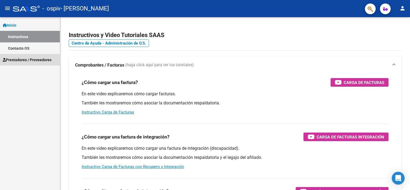
click at [23, 61] on span "Prestadores / Proveedores" at bounding box center [27, 60] width 49 height 6
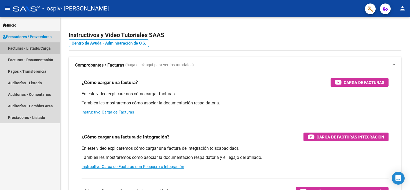
click at [28, 50] on link "Facturas - Listado/Carga" at bounding box center [30, 48] width 60 height 12
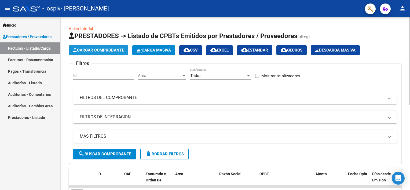
click at [100, 51] on span "Cargar Comprobante" at bounding box center [98, 50] width 51 height 5
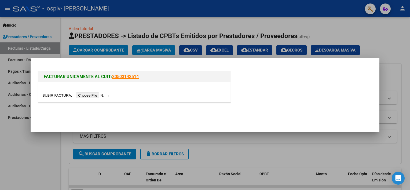
click at [91, 98] on input "file" at bounding box center [76, 96] width 68 height 6
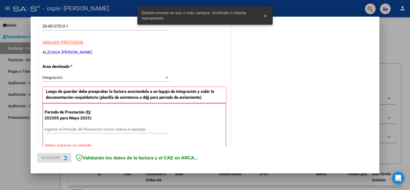
scroll to position [114, 0]
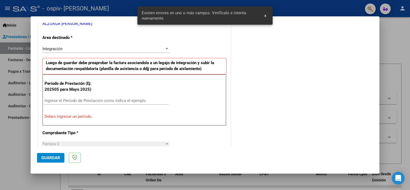
click at [70, 98] on input "Ingrese el Período de Prestación como indica el ejemplo" at bounding box center [107, 100] width 124 height 5
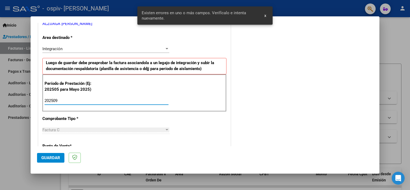
type input "202509"
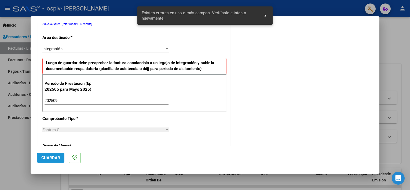
click at [55, 155] on span "Guardar" at bounding box center [50, 157] width 19 height 5
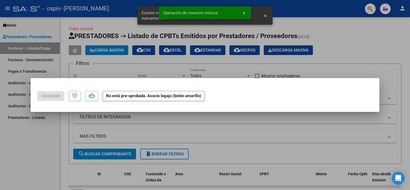
scroll to position [0, 0]
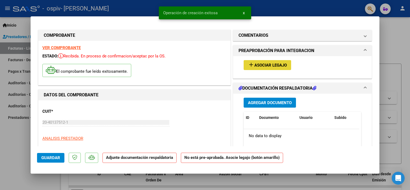
click at [254, 65] on span "Asociar Legajo" at bounding box center [270, 65] width 32 height 5
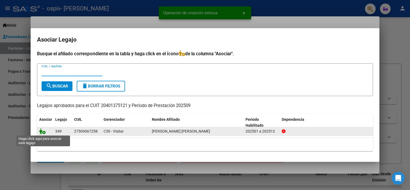
click at [42, 131] on icon at bounding box center [42, 131] width 6 height 6
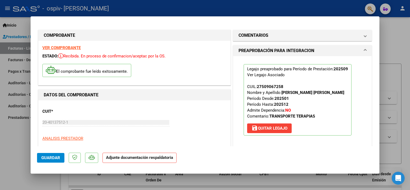
scroll to position [108, 0]
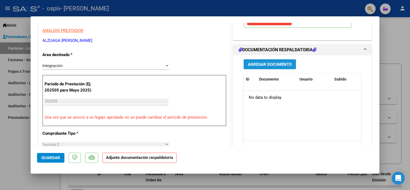
click at [257, 62] on span "Agregar Documento" at bounding box center [270, 64] width 44 height 5
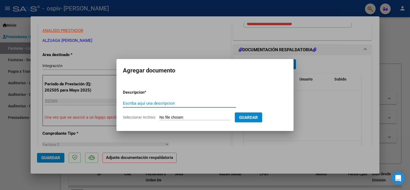
paste input "Planilla de Asistencia"
type input "Planilla de Asistencia"
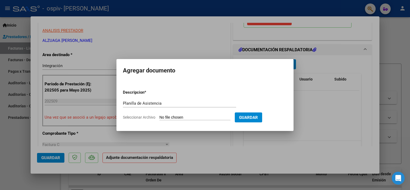
click at [190, 116] on input "Seleccionar Archivo" at bounding box center [194, 117] width 71 height 5
type input "C:\fakepath\Planilla de Asistencia- Riveros Gomez Natalia.pdf"
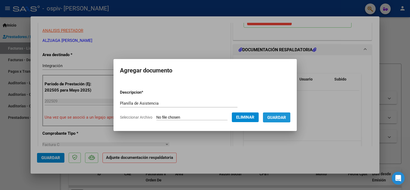
click at [277, 117] on span "Guardar" at bounding box center [276, 117] width 19 height 5
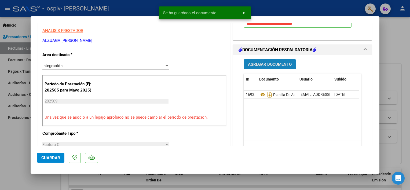
click at [252, 65] on span "Agregar Documento" at bounding box center [270, 64] width 44 height 5
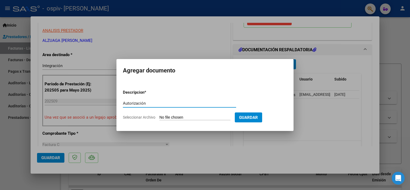
type input "Autorización"
click at [197, 119] on input "Seleccionar Archivo" at bounding box center [194, 117] width 71 height 5
type input "C:\fakepath\AUTORIZACION RIVEROS NATALIA TRANSPORTE TERAPIAS 2025.pdf"
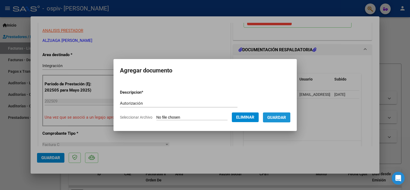
click at [276, 117] on span "Guardar" at bounding box center [276, 117] width 19 height 5
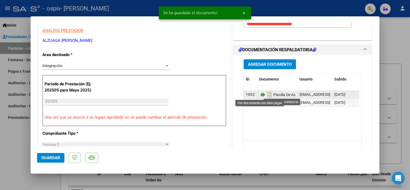
click at [259, 93] on icon at bounding box center [262, 94] width 7 height 6
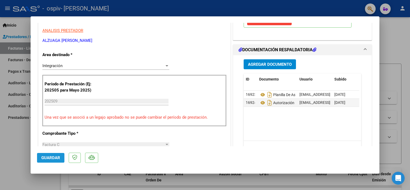
click at [49, 156] on span "Guardar" at bounding box center [50, 157] width 19 height 5
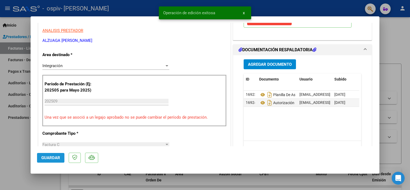
click at [49, 156] on span "Guardar" at bounding box center [50, 157] width 19 height 5
click at [18, 145] on div at bounding box center [205, 95] width 410 height 190
type input "$ 0,00"
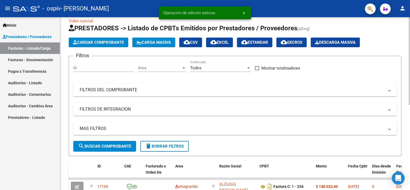
scroll to position [0, 0]
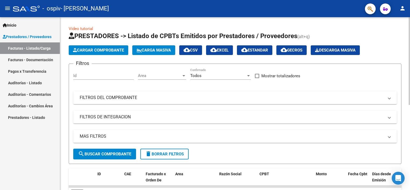
click at [409, 57] on div at bounding box center [408, 61] width 1 height 88
click at [401, 6] on mat-icon "person" at bounding box center [402, 8] width 6 height 6
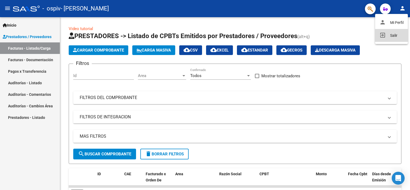
click at [389, 36] on button "exit_to_app Salir" at bounding box center [391, 35] width 33 height 13
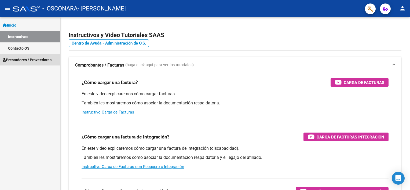
click at [28, 62] on link "Prestadores / Proveedores" at bounding box center [30, 60] width 60 height 12
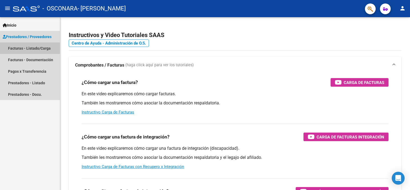
click at [31, 48] on link "Facturas - Listado/Carga" at bounding box center [30, 48] width 60 height 12
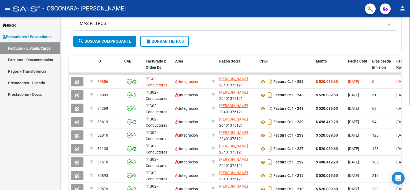
click at [409, 190] on html "menu - OSCONARA - [PERSON_NAME] person Inicio Instructivos Contacto OS Prestado…" at bounding box center [205, 95] width 410 height 190
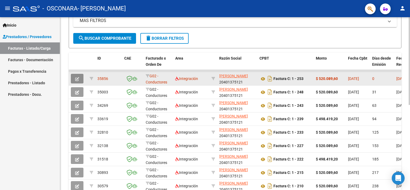
click at [74, 78] on button "button" at bounding box center [77, 79] width 13 height 10
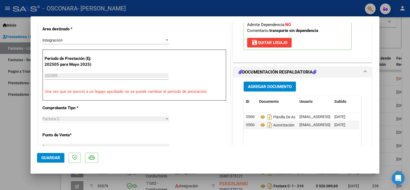
scroll to position [0, 0]
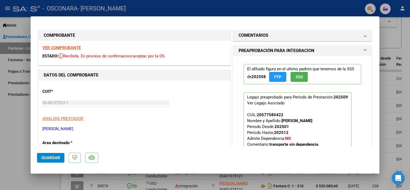
click at [14, 111] on div at bounding box center [205, 95] width 410 height 190
type input "$ 0,00"
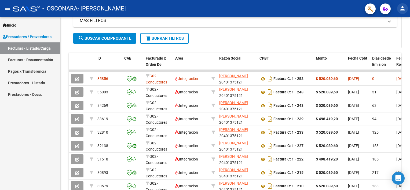
click at [402, 7] on mat-icon "person" at bounding box center [402, 8] width 6 height 6
click at [391, 38] on button "exit_to_app Salir" at bounding box center [391, 35] width 33 height 13
